Goal: Obtain resource: Obtain resource

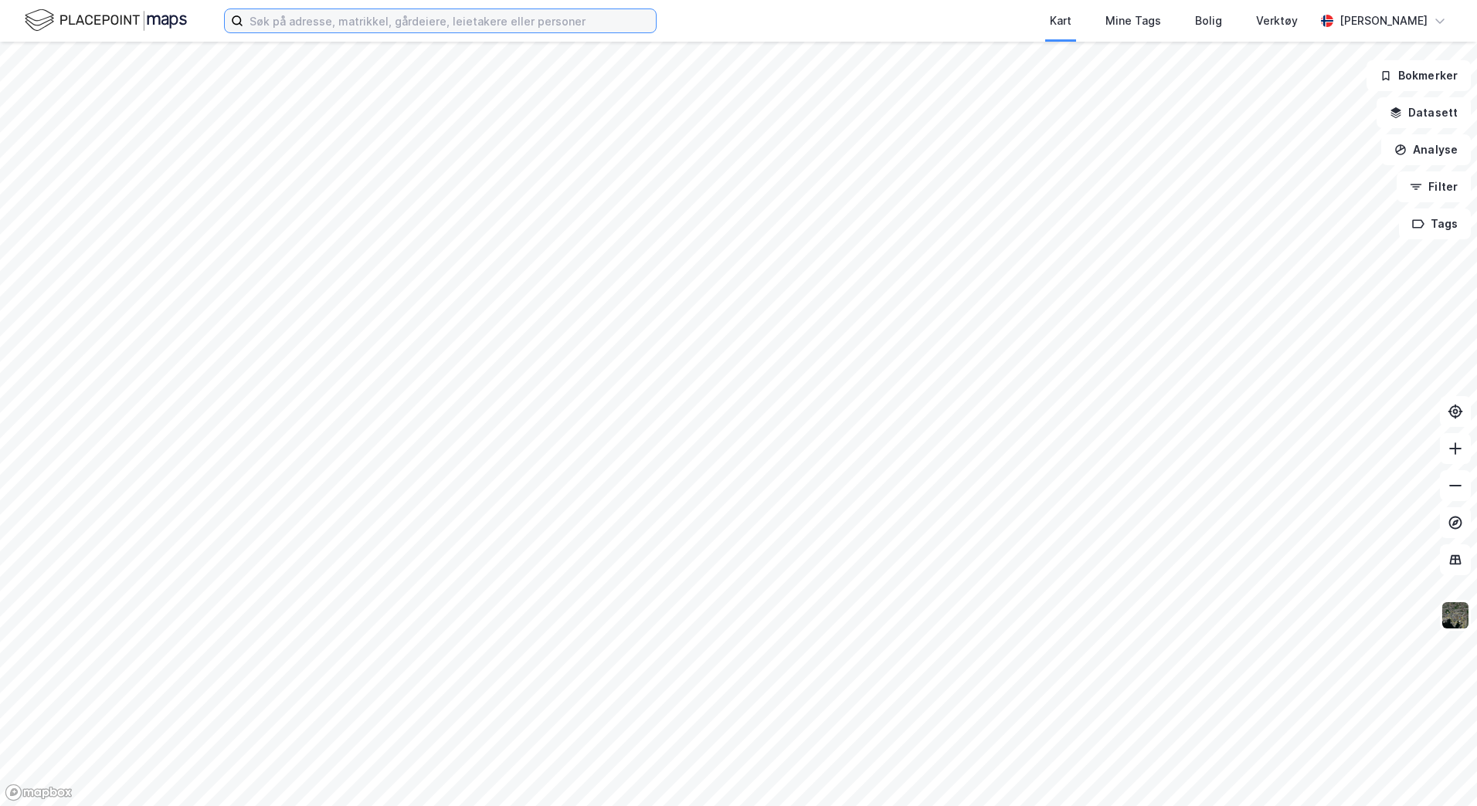
click at [474, 16] on input at bounding box center [449, 20] width 412 height 23
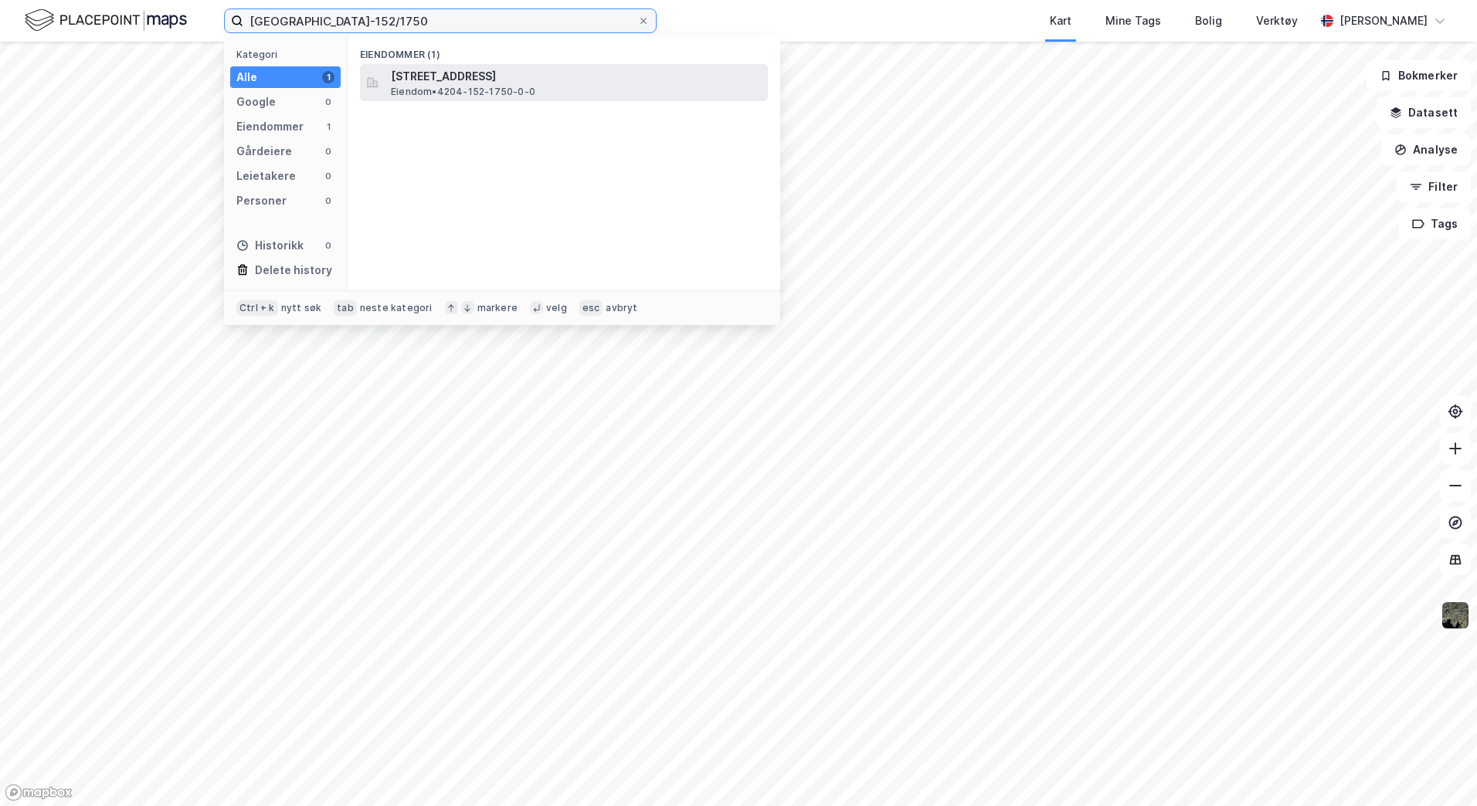
type input "[GEOGRAPHIC_DATA]-152/1750"
click at [579, 89] on div "[STREET_ADDRESS] • 4204-152-1750-0-0" at bounding box center [578, 82] width 374 height 31
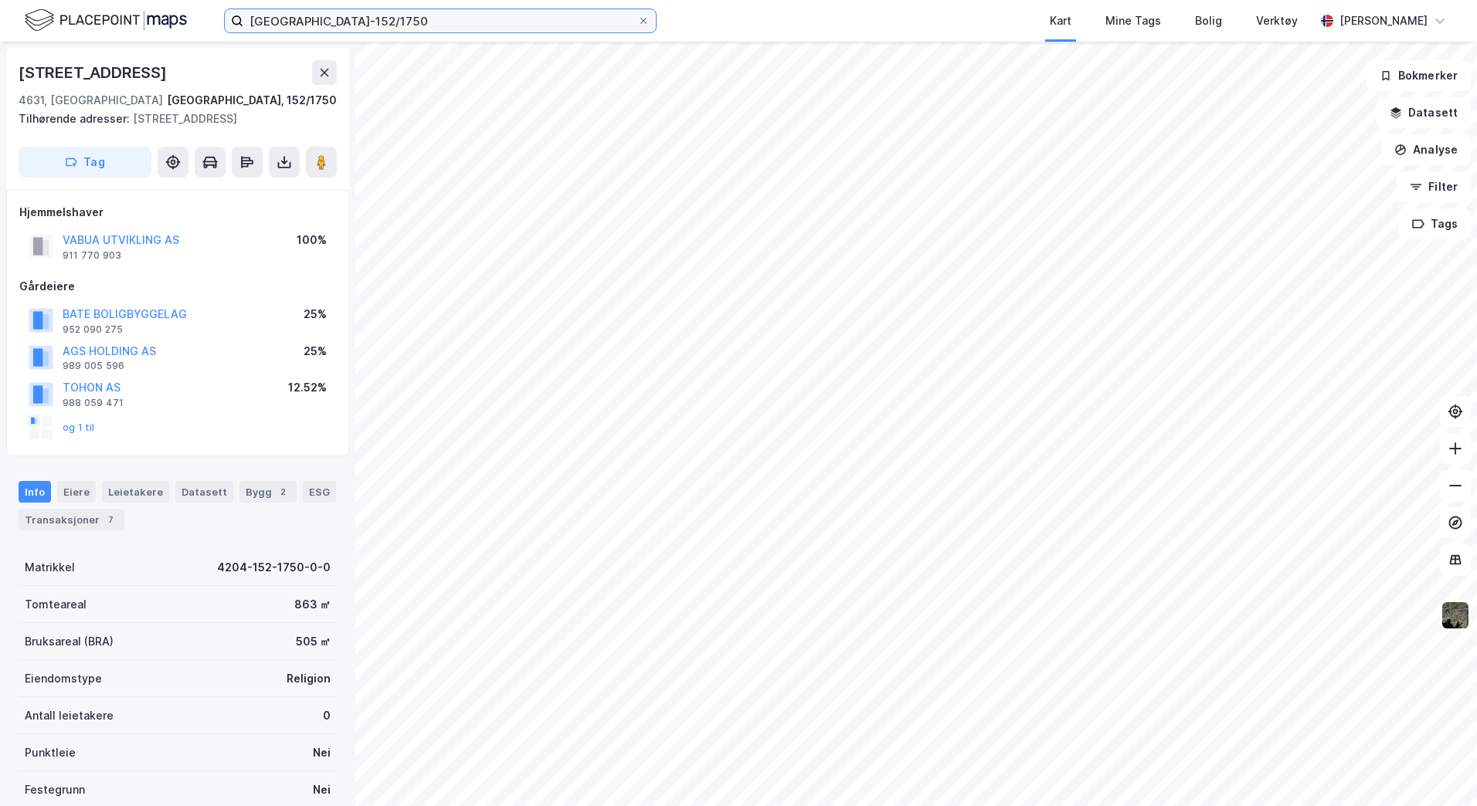
click at [398, 25] on input "[GEOGRAPHIC_DATA]-152/1750" at bounding box center [440, 20] width 394 height 23
click at [276, 153] on button at bounding box center [284, 162] width 31 height 31
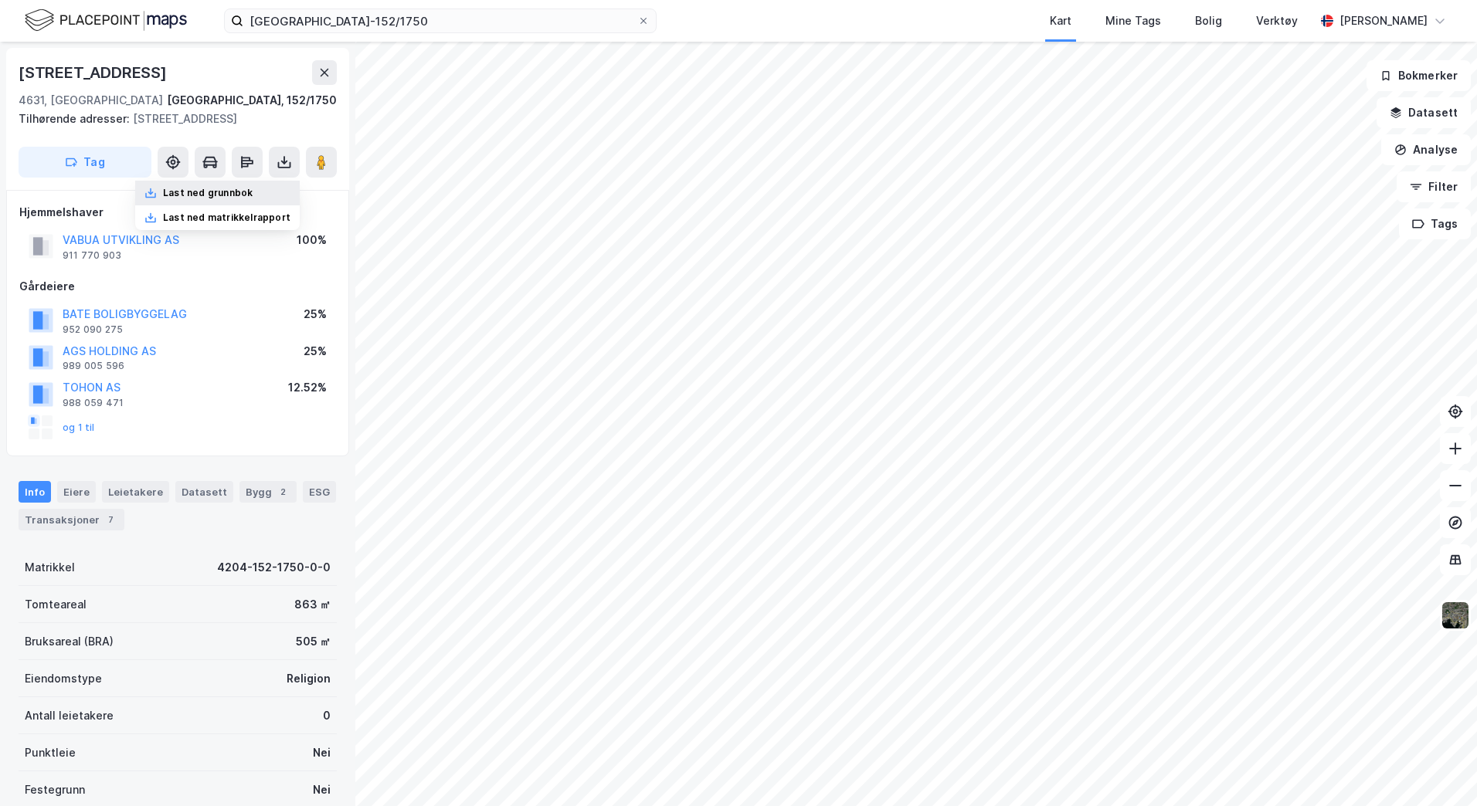
click at [197, 191] on div "Last ned grunnbok" at bounding box center [208, 193] width 90 height 12
click at [218, 192] on div "Last ned grunnbok" at bounding box center [208, 193] width 90 height 12
